Goal: Information Seeking & Learning: Check status

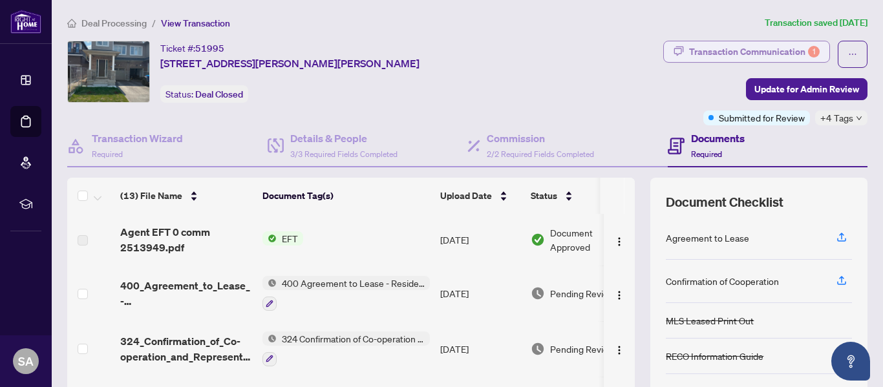
click at [737, 50] on div "Transaction Communication 1" at bounding box center [754, 51] width 131 height 21
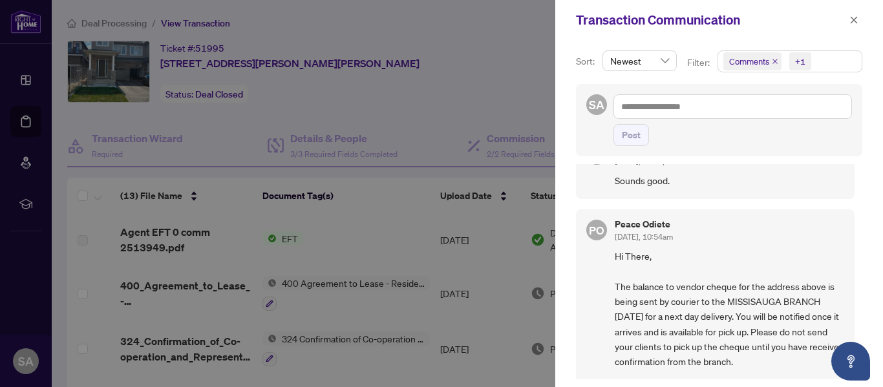
scroll to position [65, 0]
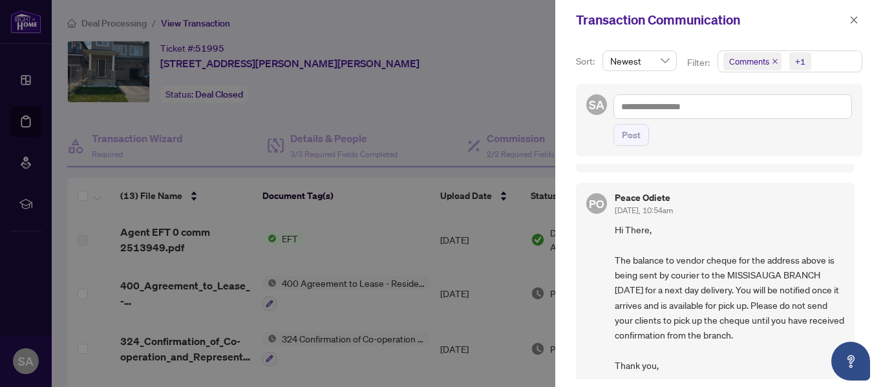
click at [822, 274] on span "Hi There, The balance to vendor cheque for the address above is being sent by c…" at bounding box center [730, 297] width 230 height 151
drag, startPoint x: 822, startPoint y: 274, endPoint x: 835, endPoint y: 277, distance: 13.2
click at [835, 277] on span "Hi There, The balance to vendor cheque for the address above is being sent by c…" at bounding box center [730, 297] width 230 height 151
drag, startPoint x: 833, startPoint y: 285, endPoint x: 768, endPoint y: 305, distance: 67.7
click at [782, 305] on span "Hi There, The balance to vendor cheque for the address above is being sent by c…" at bounding box center [730, 297] width 230 height 151
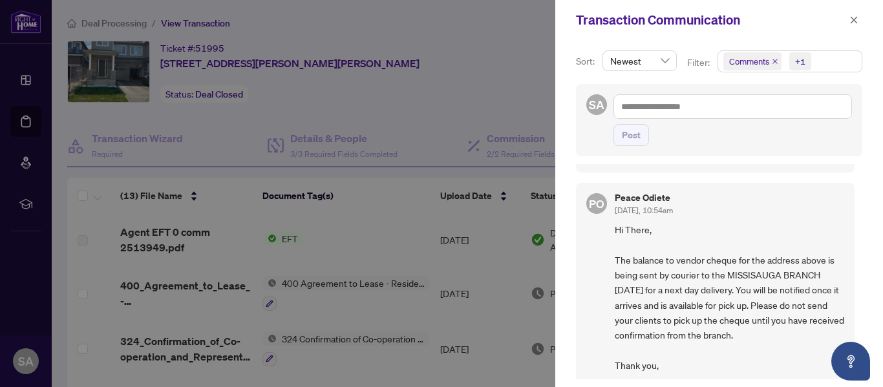
click at [664, 290] on span "Hi There, The balance to vendor cheque for the address above is being sent by c…" at bounding box center [730, 297] width 230 height 151
click at [632, 295] on span "Hi There, The balance to vendor cheque for the address above is being sent by c…" at bounding box center [730, 297] width 230 height 151
click at [733, 288] on span "Hi There, The balance to vendor cheque for the address above is being sent by c…" at bounding box center [730, 297] width 230 height 151
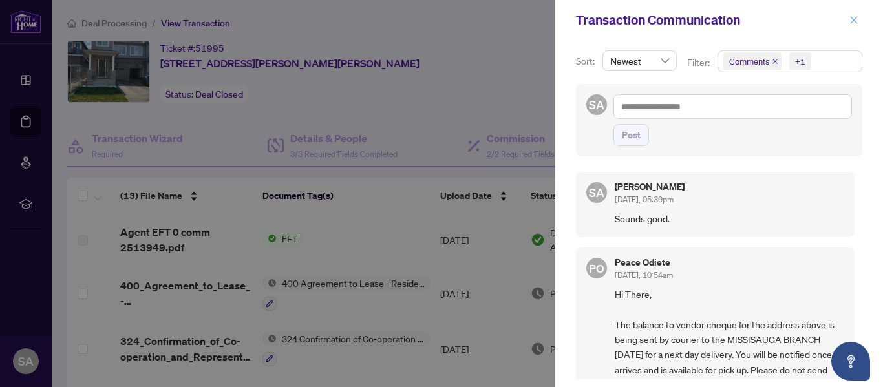
click at [853, 18] on icon "close" at bounding box center [853, 20] width 9 height 9
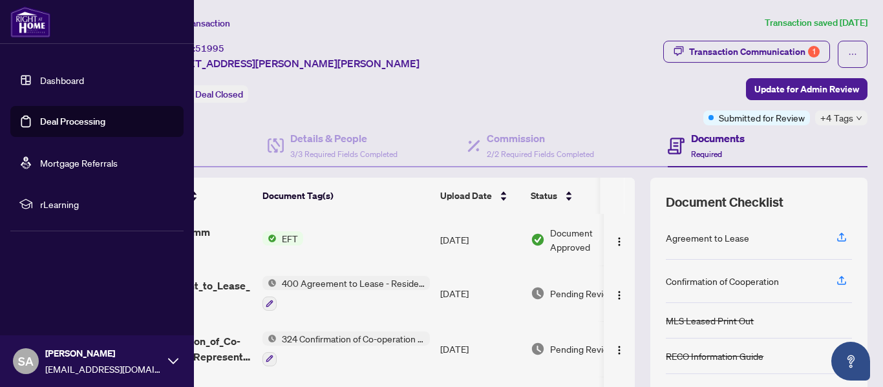
click at [33, 25] on img at bounding box center [30, 21] width 40 height 31
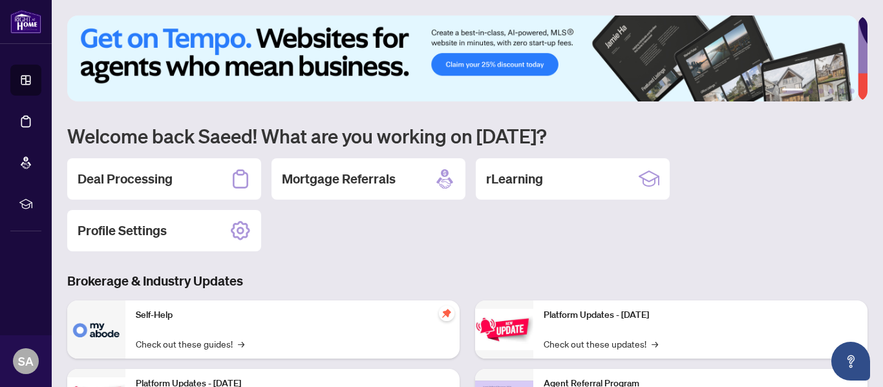
click at [701, 142] on h1 "Welcome back Saeed! What are you working on [DATE]?" at bounding box center [467, 135] width 800 height 25
